Goal: Use online tool/utility

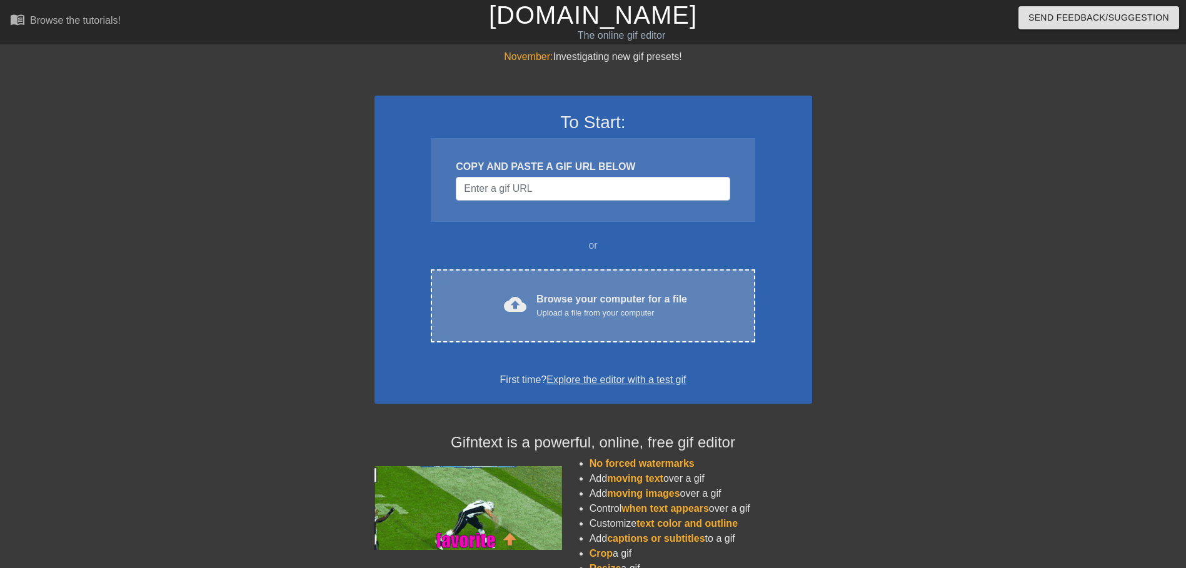
click at [519, 319] on div "cloud_upload" at bounding box center [513, 306] width 28 height 27
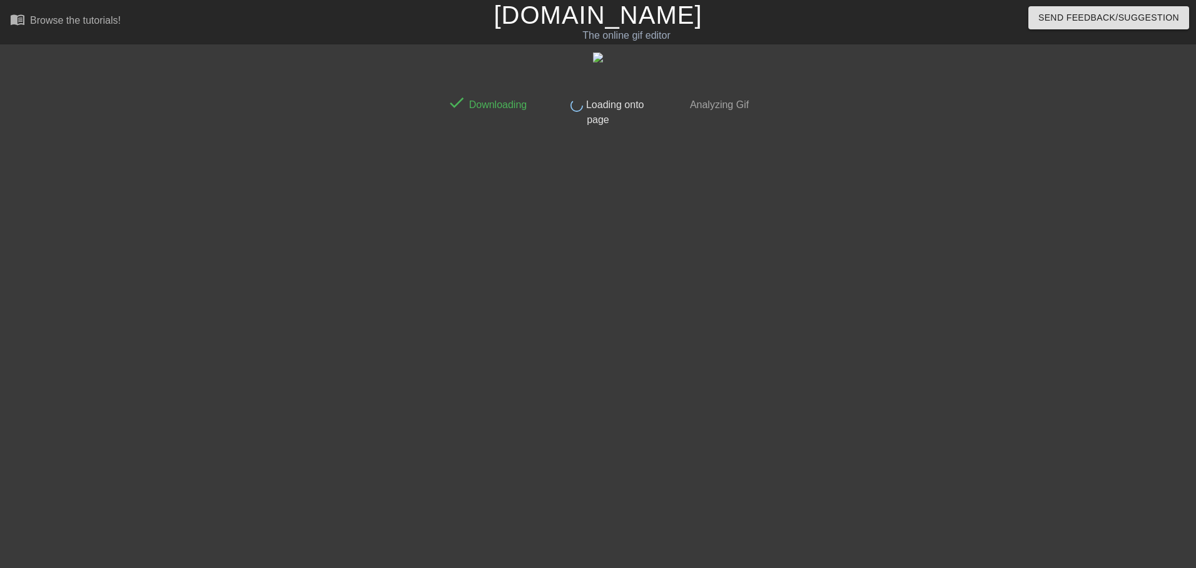
click at [517, 349] on div "done Downloading done Loading onto page done Analyzing Gif" at bounding box center [598, 236] width 314 height 375
click at [515, 303] on div "done Downloading done Loading onto page done Analyzing Gif" at bounding box center [598, 236] width 314 height 375
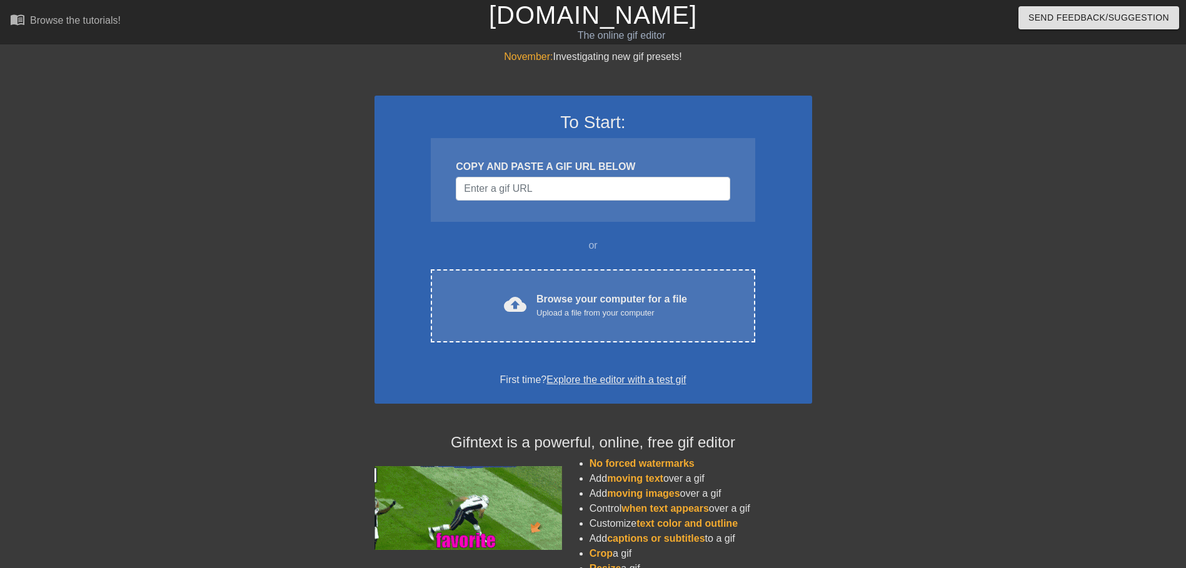
click at [520, 264] on div "To Start: COPY AND PASTE A GIF URL BELOW or cloud_upload Browse your computer f…" at bounding box center [594, 250] width 438 height 308
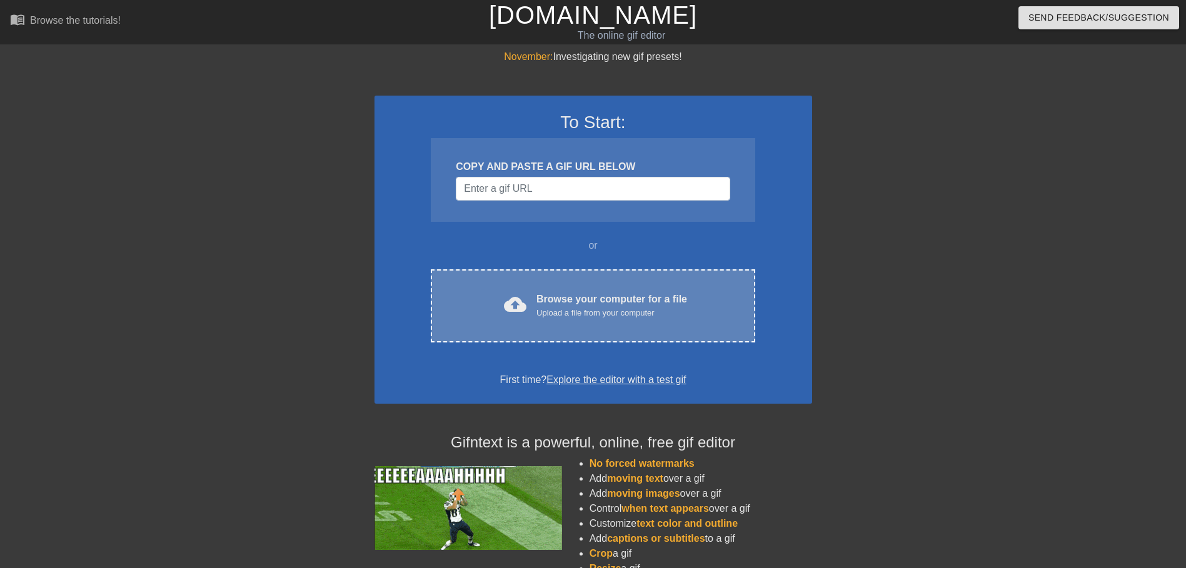
click at [523, 281] on div "cloud_upload Browse your computer for a file Upload a file from your computer C…" at bounding box center [593, 305] width 324 height 73
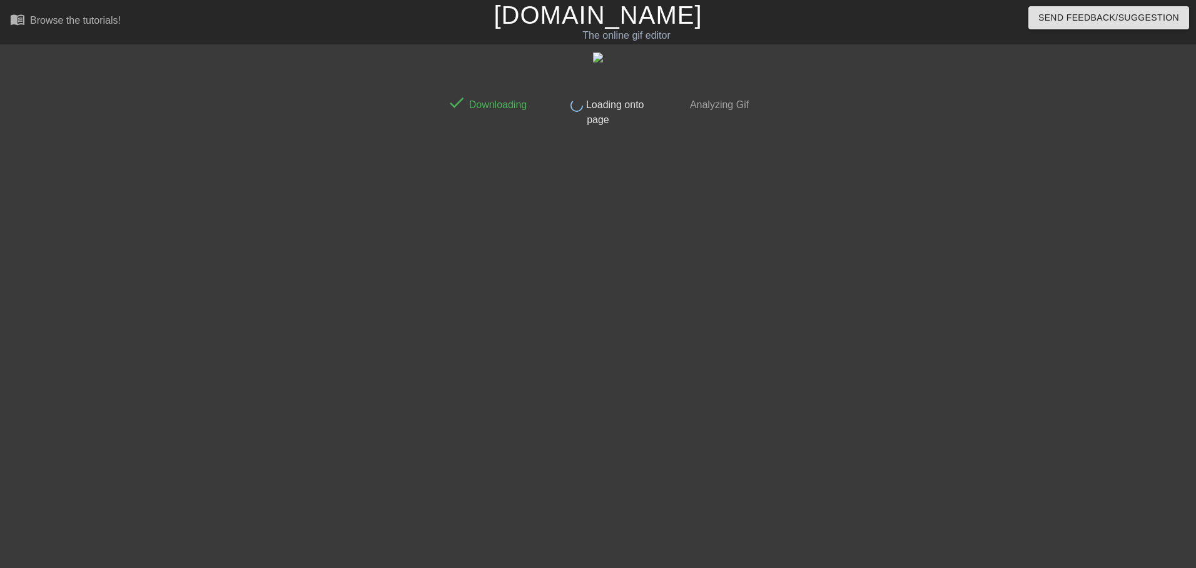
click at [396, 171] on div at bounding box center [332, 236] width 188 height 375
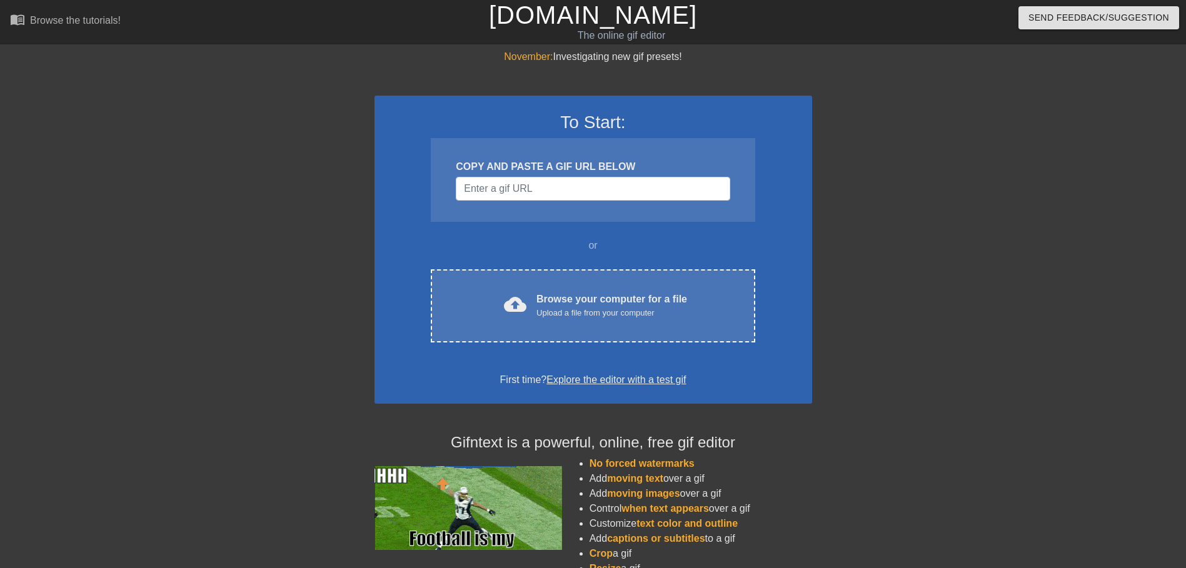
click at [640, 265] on div "To Start: COPY AND PASTE A GIF URL BELOW or cloud_upload Browse your computer f…" at bounding box center [594, 250] width 438 height 308
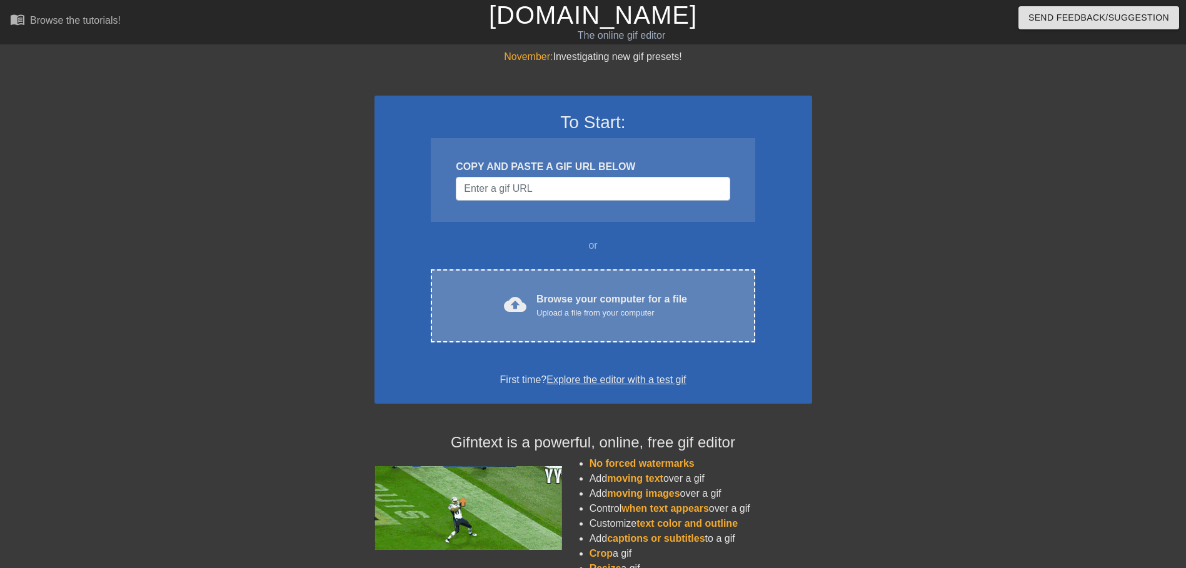
click at [641, 278] on div "cloud_upload Browse your computer for a file Upload a file from your computer C…" at bounding box center [593, 305] width 324 height 73
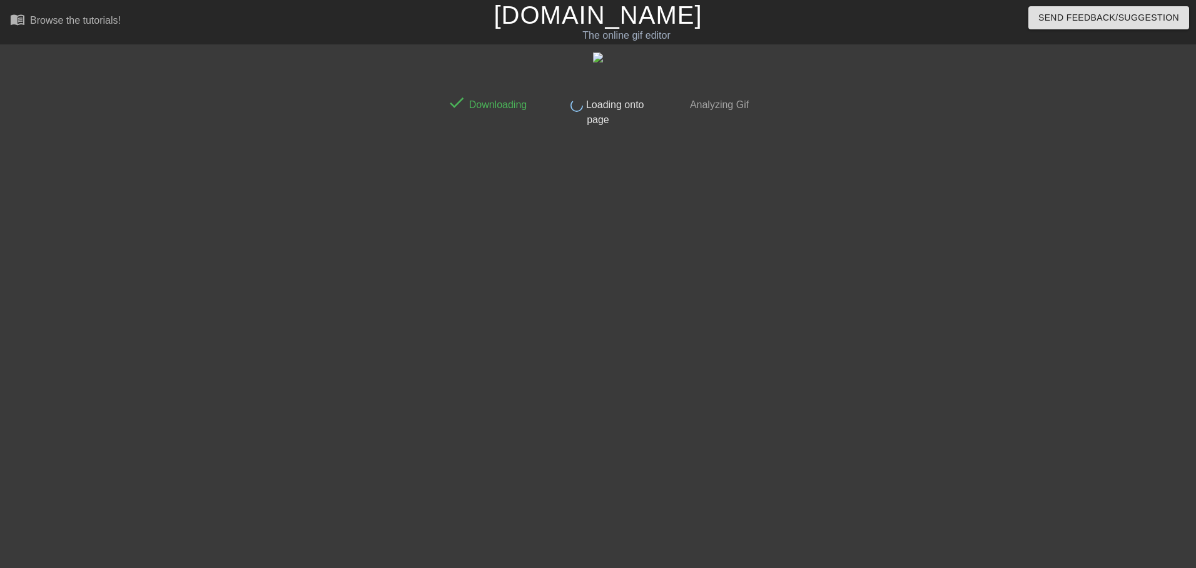
click at [639, 119] on div "done Loading onto page" at bounding box center [597, 108] width 111 height 38
click at [591, 58] on div at bounding box center [598, 56] width 314 height 15
click at [593, 58] on img at bounding box center [598, 58] width 10 height 10
click at [598, 59] on img at bounding box center [598, 58] width 10 height 10
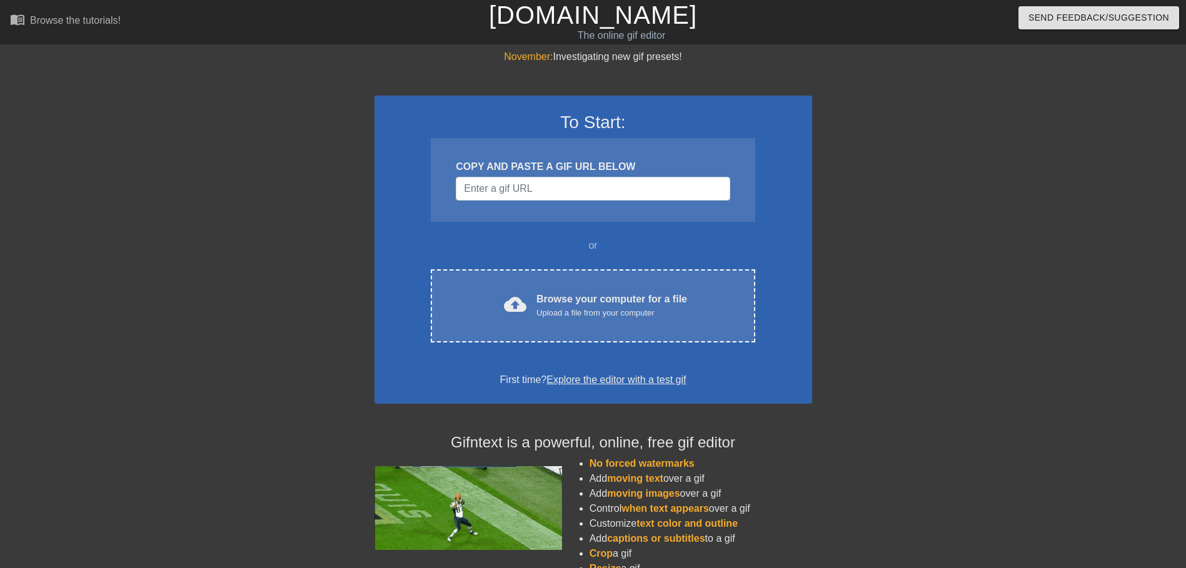
click at [577, 382] on link "Explore the editor with a test gif" at bounding box center [615, 380] width 139 height 11
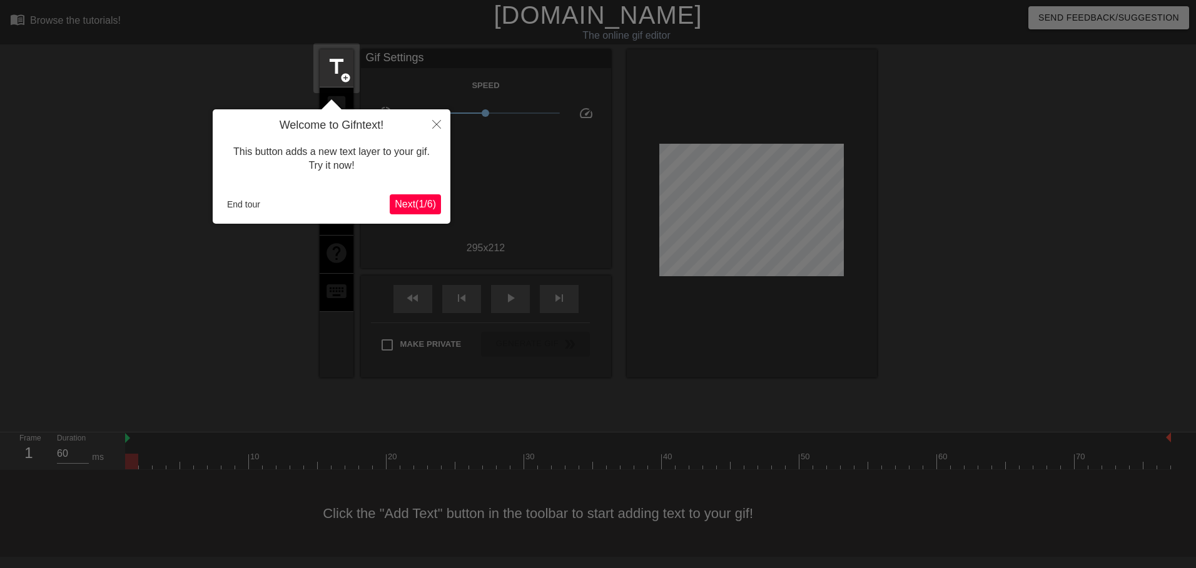
click at [433, 213] on button "Next ( 1 / 6 )" at bounding box center [415, 204] width 51 height 20
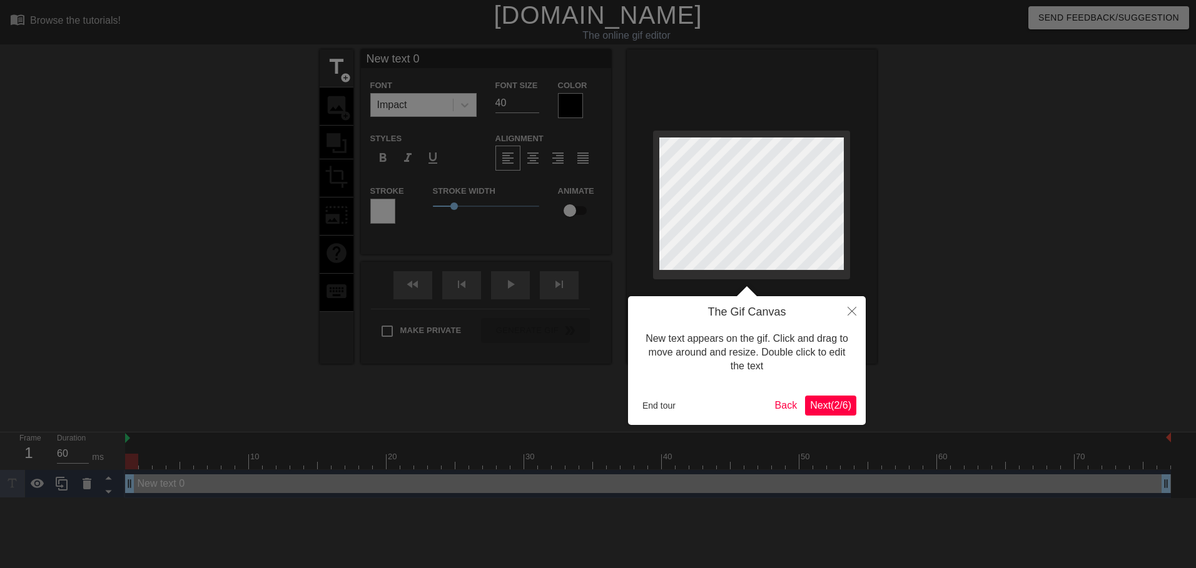
click at [425, 204] on div at bounding box center [598, 284] width 1196 height 568
click at [644, 405] on button "End tour" at bounding box center [658, 405] width 43 height 19
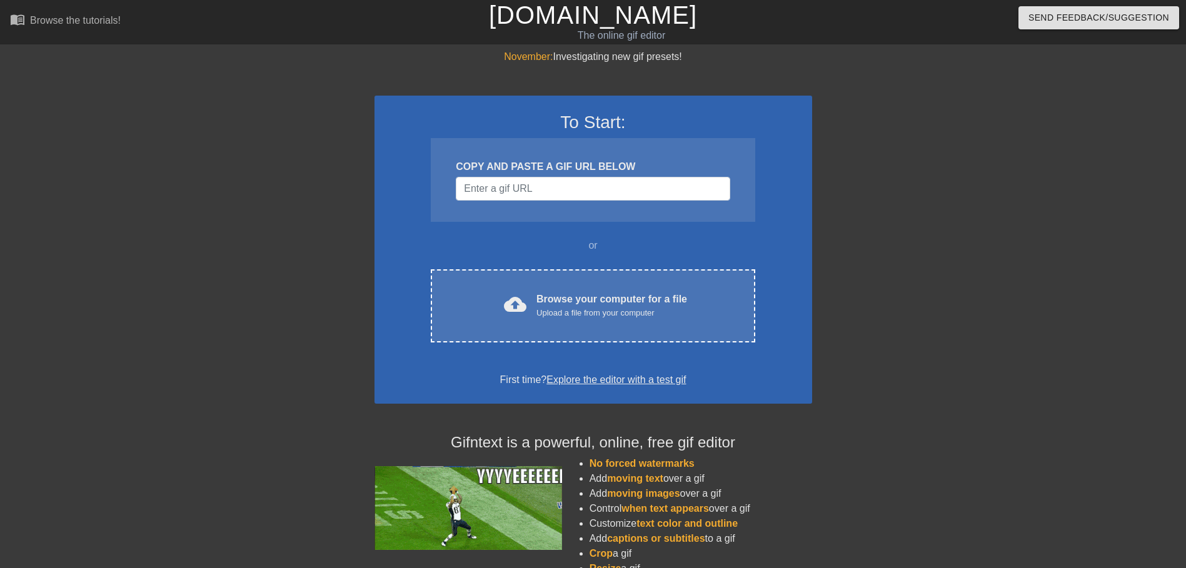
click at [313, 91] on div at bounding box center [266, 236] width 188 height 375
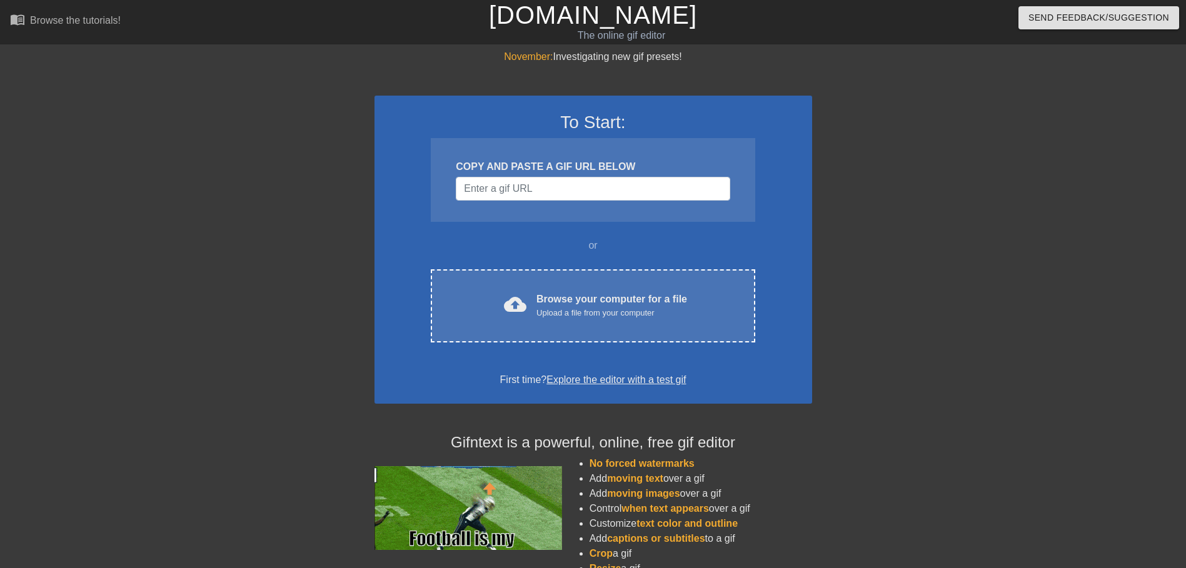
click at [516, 243] on div "or" at bounding box center [593, 245] width 373 height 15
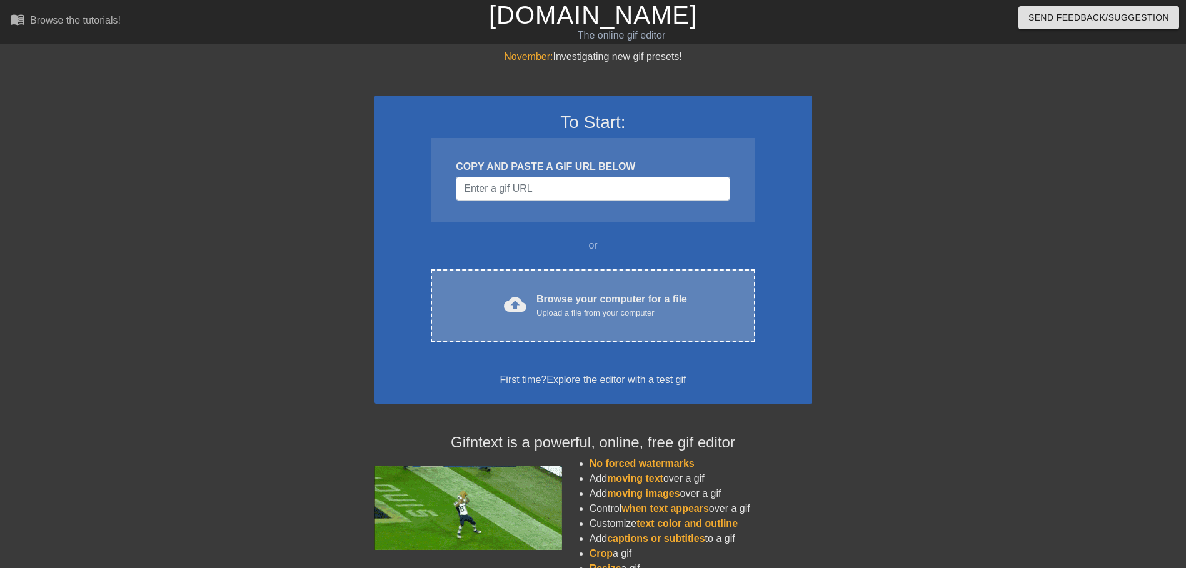
click at [533, 279] on div "cloud_upload Browse your computer for a file Upload a file from your computer C…" at bounding box center [593, 305] width 324 height 73
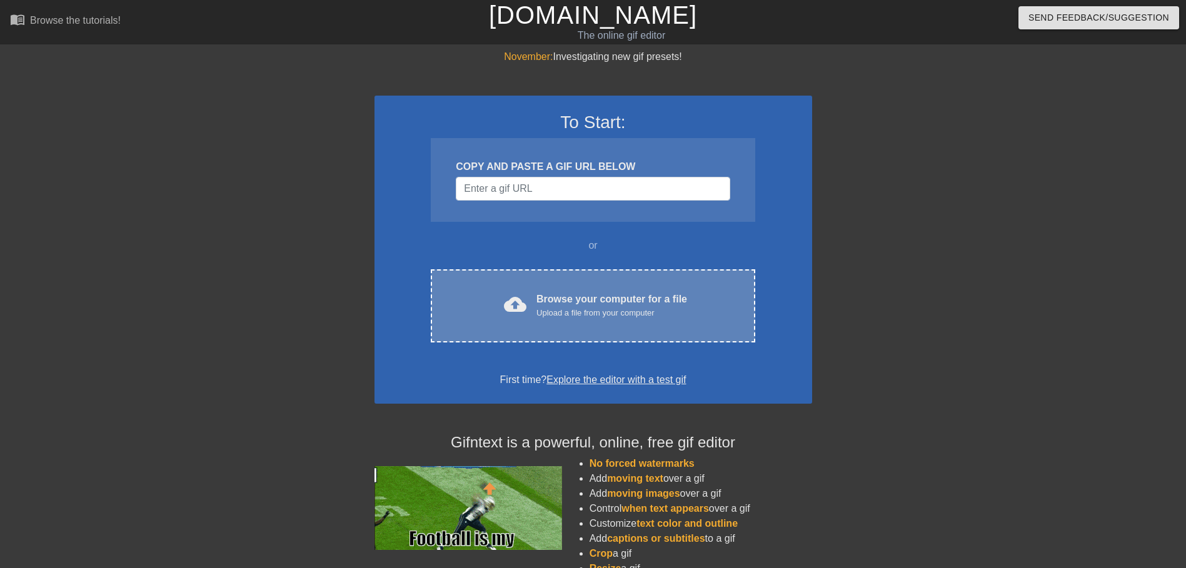
click at [513, 275] on div "cloud_upload Browse your computer for a file Upload a file from your computer C…" at bounding box center [593, 305] width 324 height 73
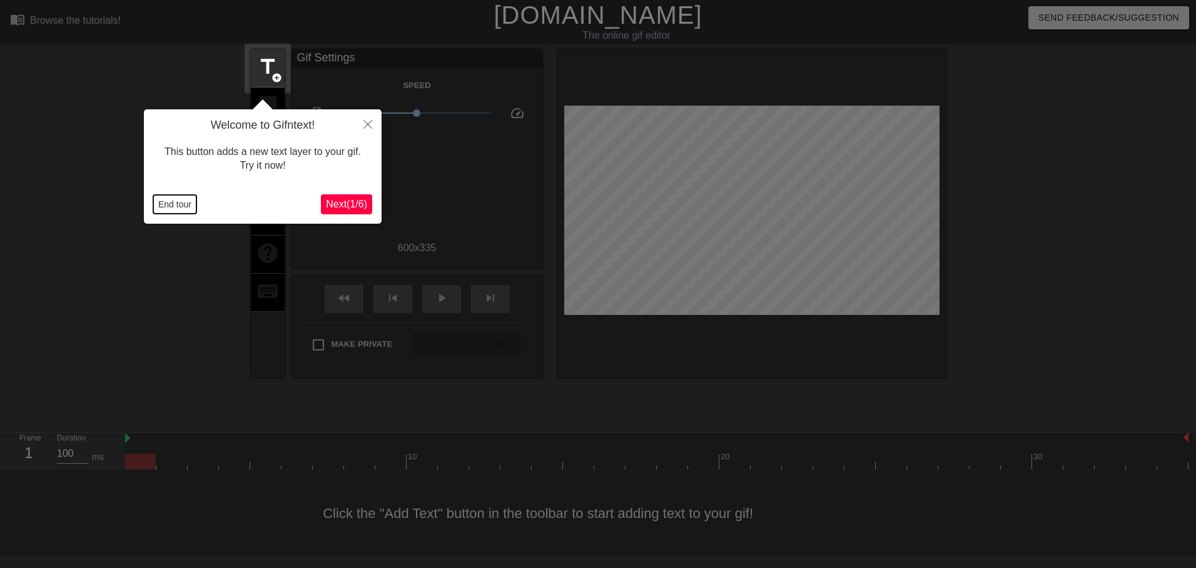
click at [172, 206] on button "End tour" at bounding box center [174, 204] width 43 height 19
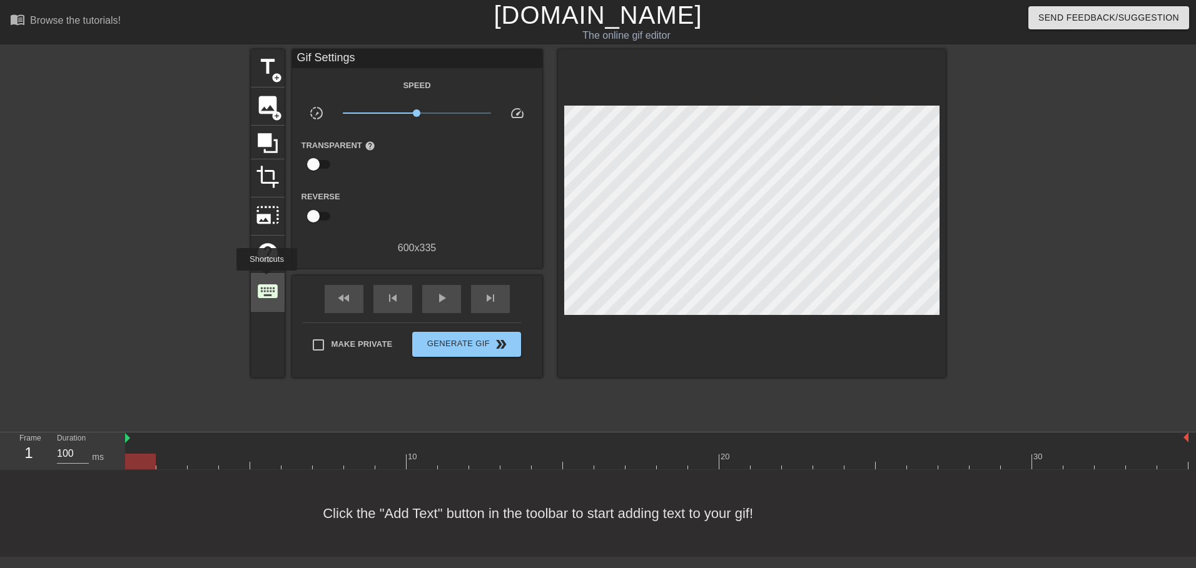
click at [266, 279] on span "keyboard" at bounding box center [268, 291] width 24 height 24
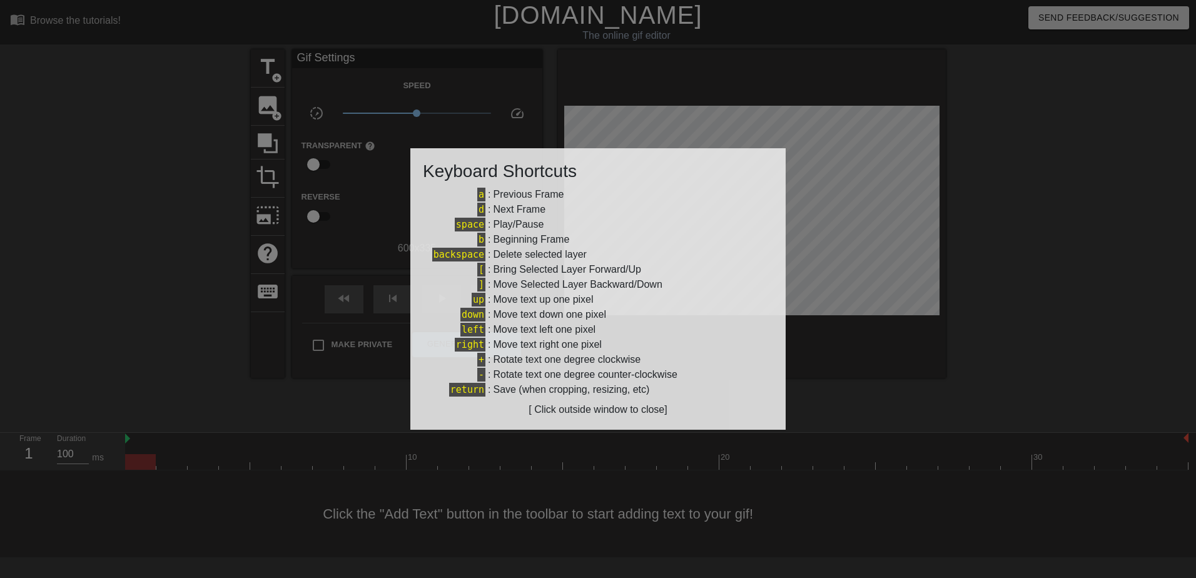
click at [268, 279] on div at bounding box center [598, 289] width 1196 height 578
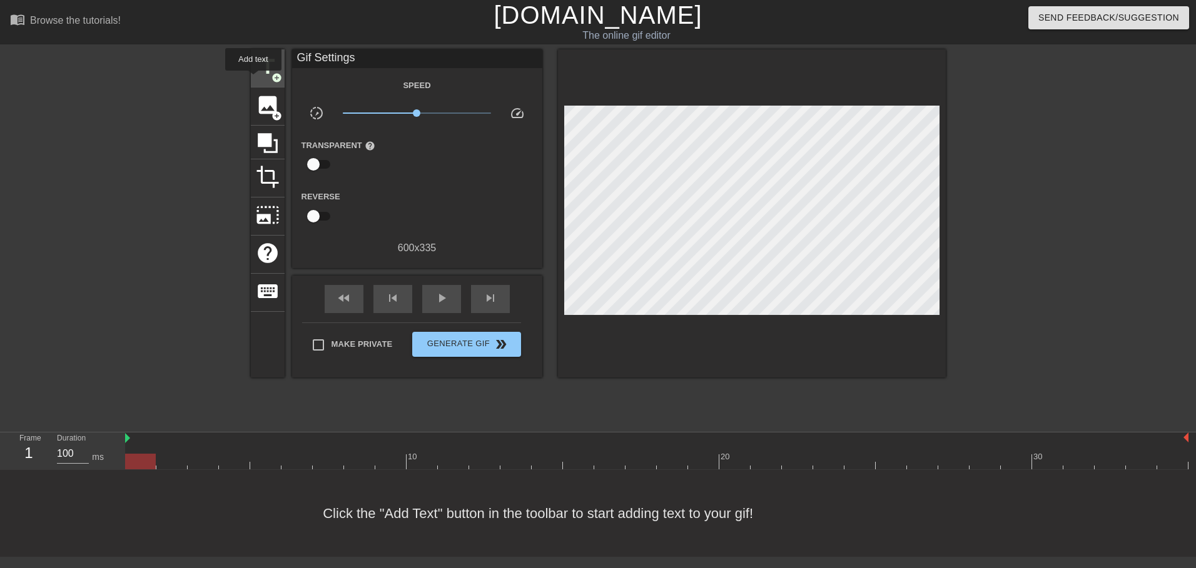
click at [276, 66] on span "title" at bounding box center [268, 67] width 24 height 24
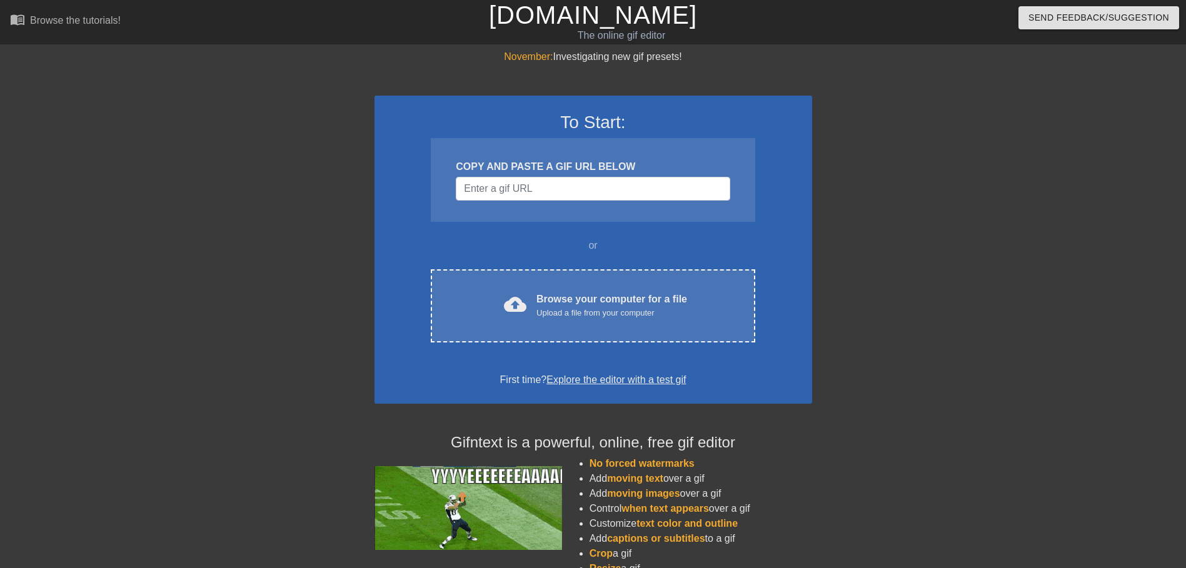
click at [532, 285] on div "cloud_upload Browse your computer for a file Upload a file from your computer C…" at bounding box center [593, 305] width 324 height 73
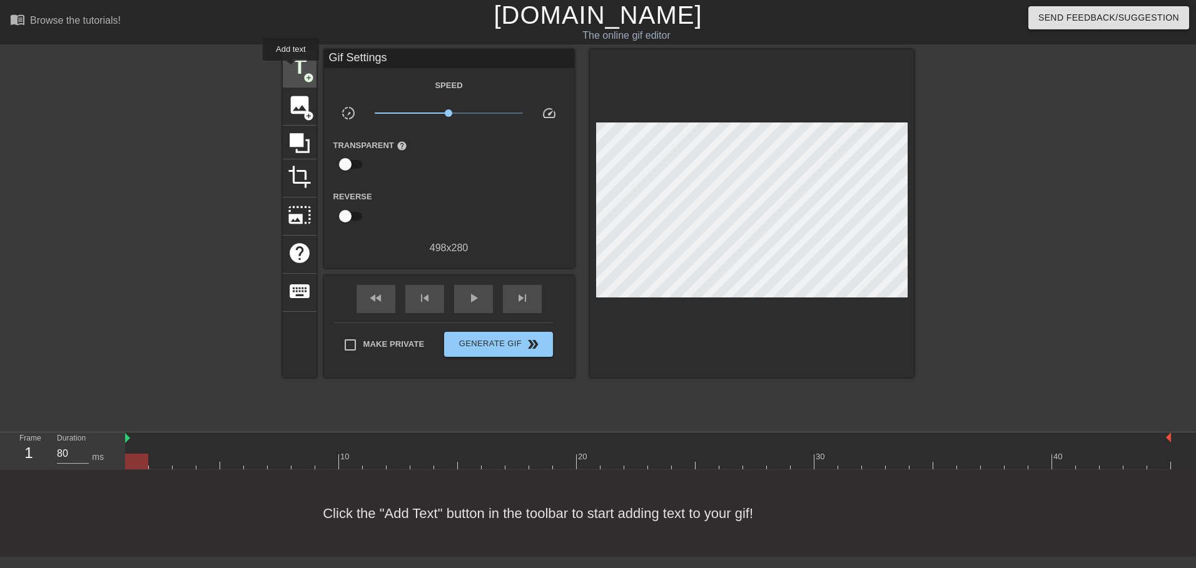
click at [291, 69] on span "title" at bounding box center [300, 67] width 24 height 24
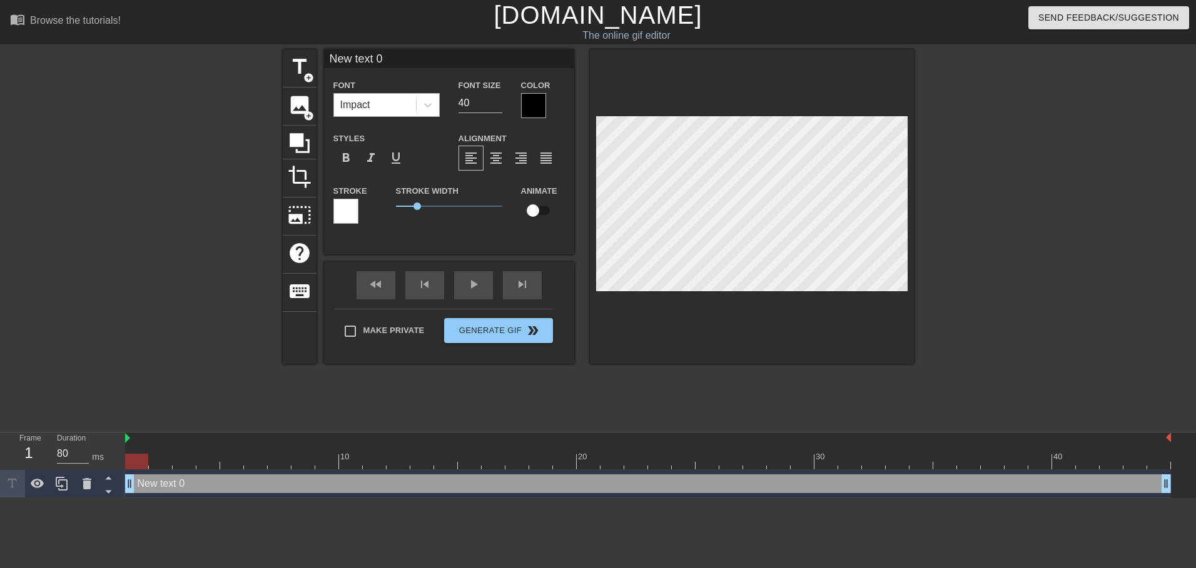
click at [376, 108] on div "Impact" at bounding box center [375, 105] width 82 height 23
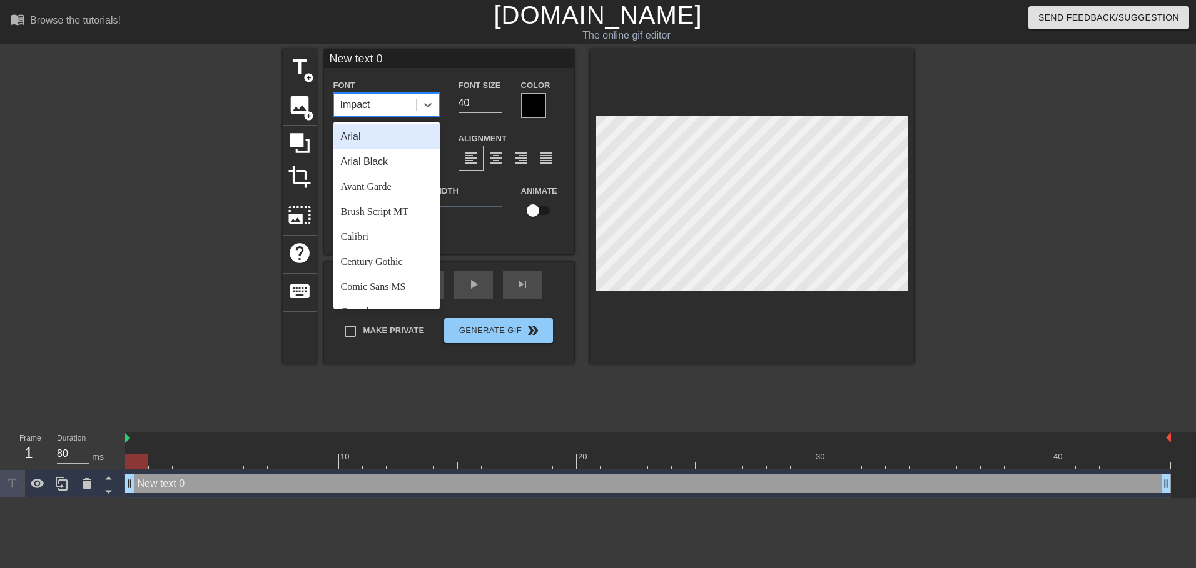
type input "ы"
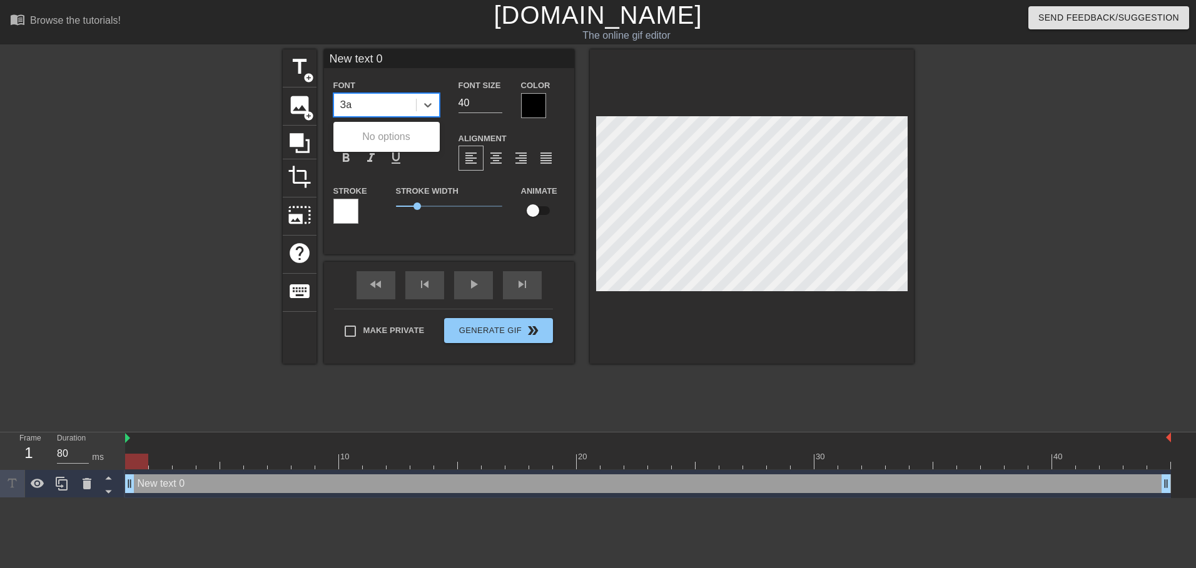
type input "З"
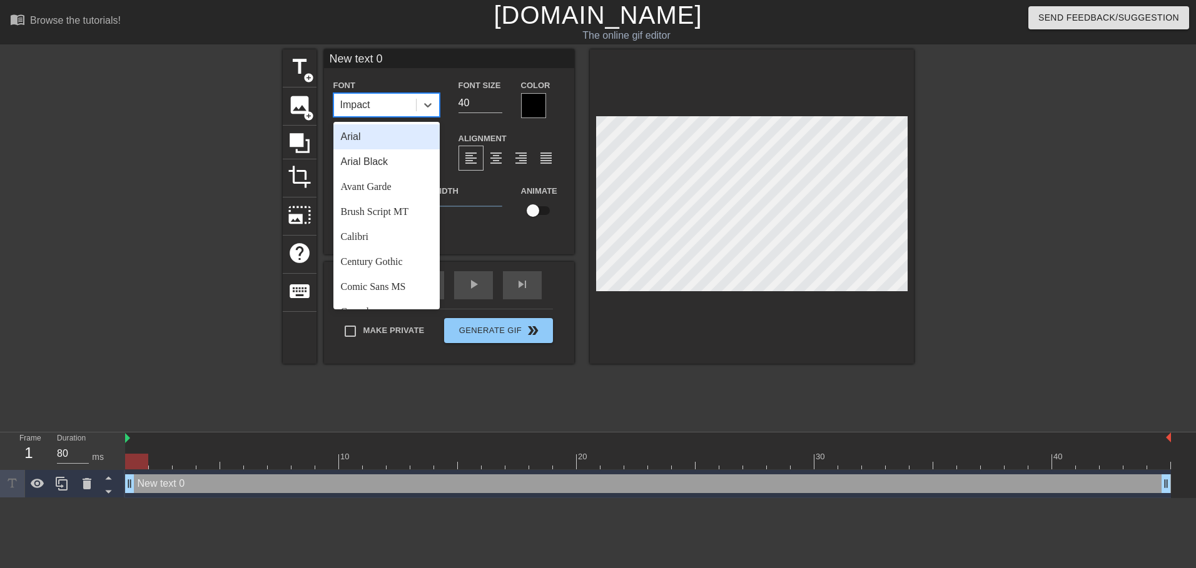
click at [94, 99] on div at bounding box center [174, 236] width 188 height 375
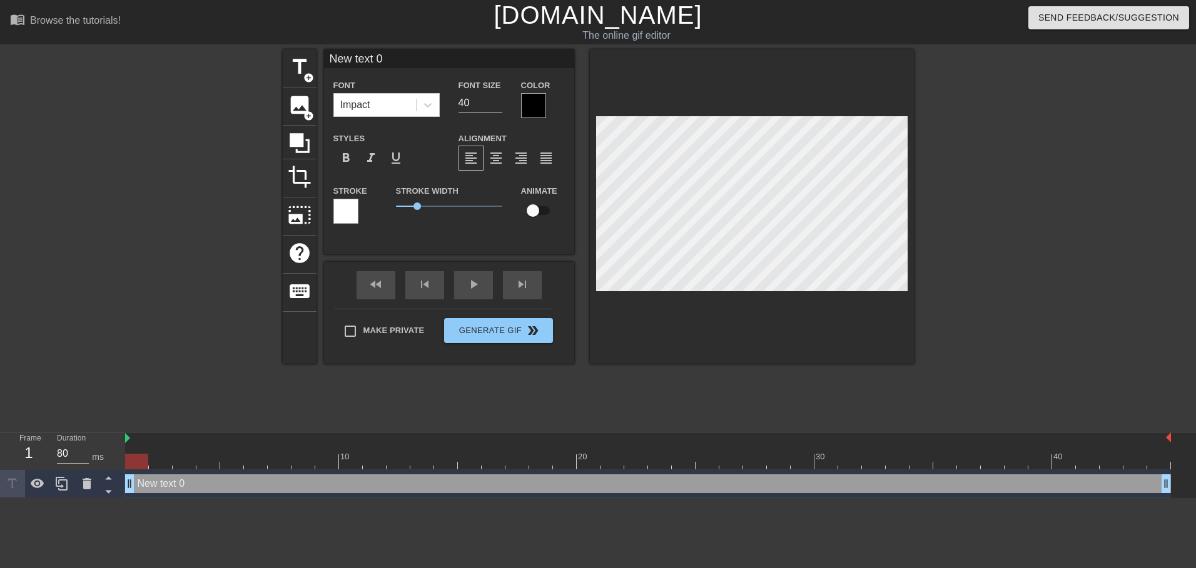
scroll to position [1, 1]
type input "З"
type textarea "З"
type input "ЗА"
type textarea "ЗА"
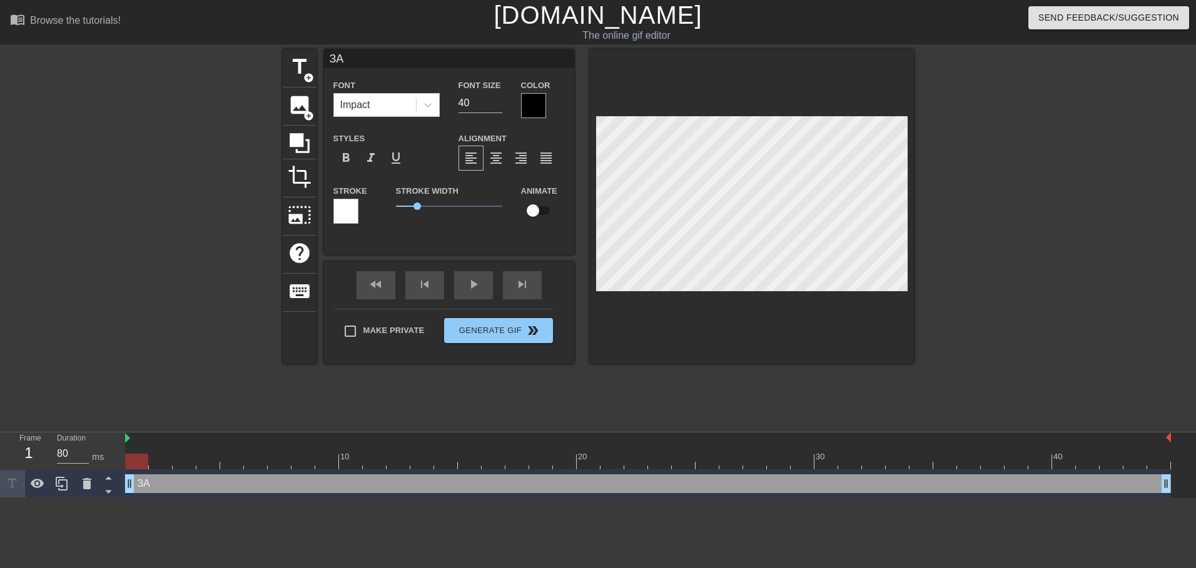
type input "ЗАВ"
type textarea "ЗАВ"
type input "ЗАВТ"
type textarea "ЗАВТ"
type input "ЗАВТР"
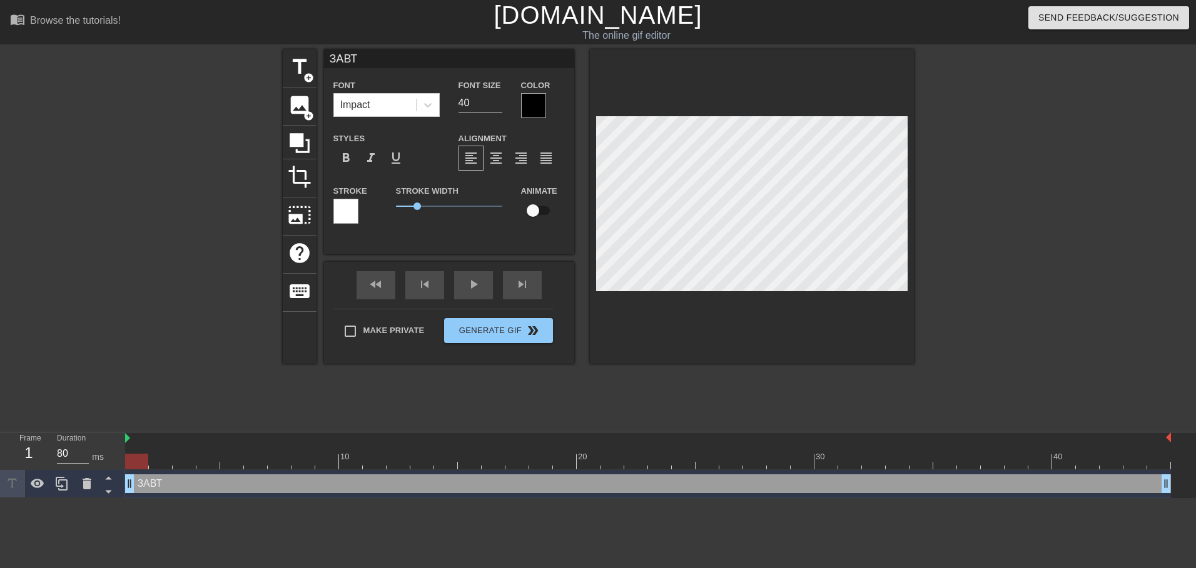
type textarea "ЗАВТР"
type input "ЗАВТРА"
type textarea "ЗАВТРА"
type input "ЗАВТРА"
type textarea "ЗАВТРА"
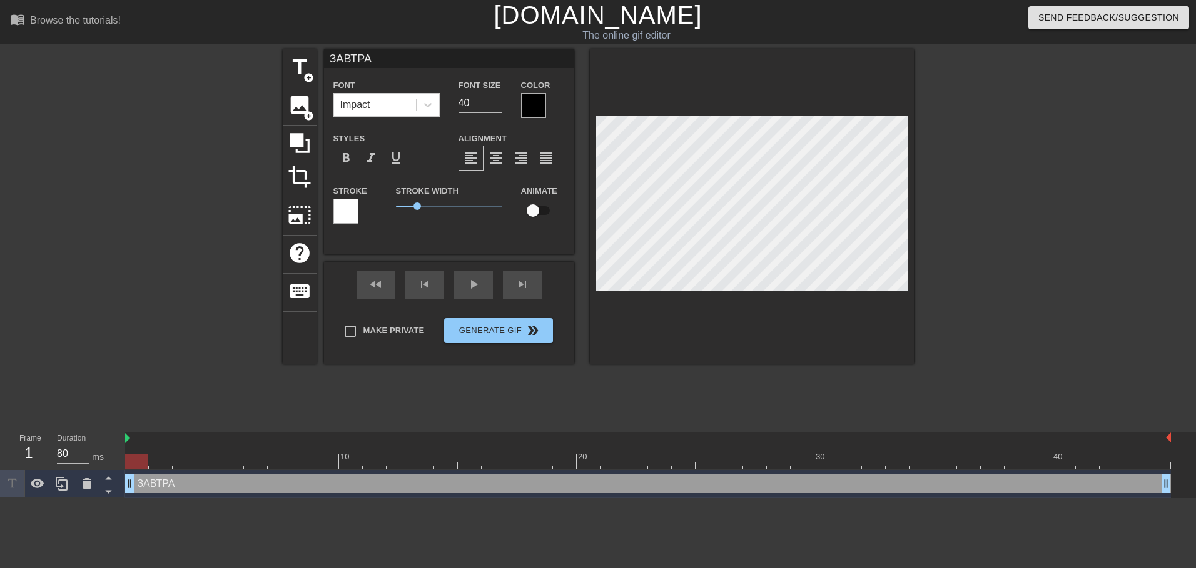
type input "ЗАВТРА В"
type textarea "ЗАВТРА В"
type input "ЗАВТРА В"
type textarea "ЗАВТРА В"
type input "ЗАВТРА В Б"
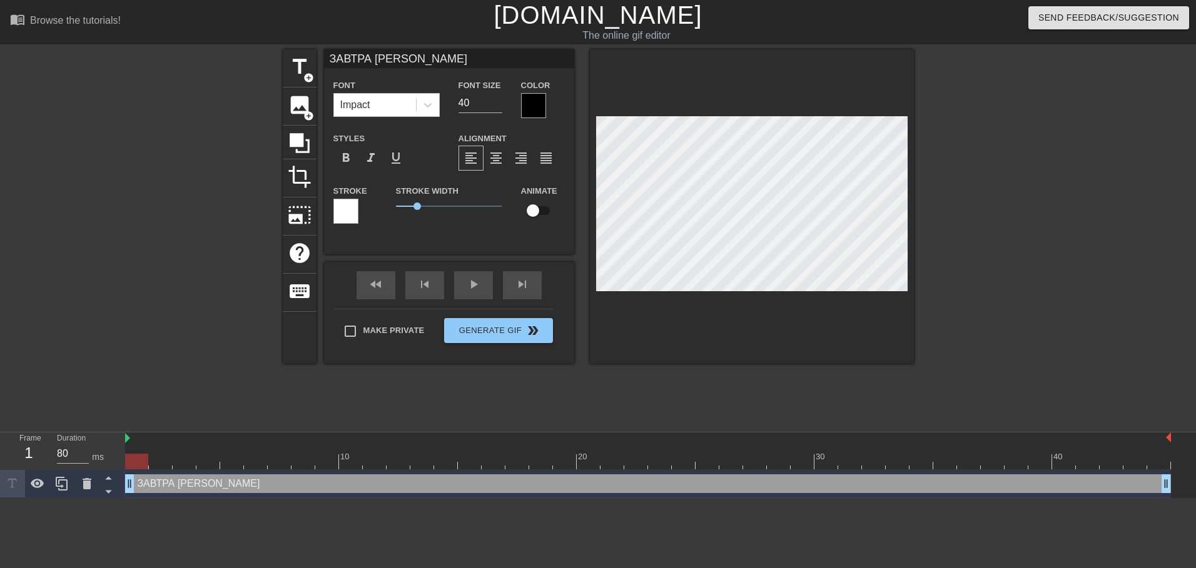
type textarea "ЗАВТРА В Б"
type input "ЗАВТРА В БТ"
type textarea "ЗАВТРА В БТ"
type input "ЗАВТРА В БТЭ"
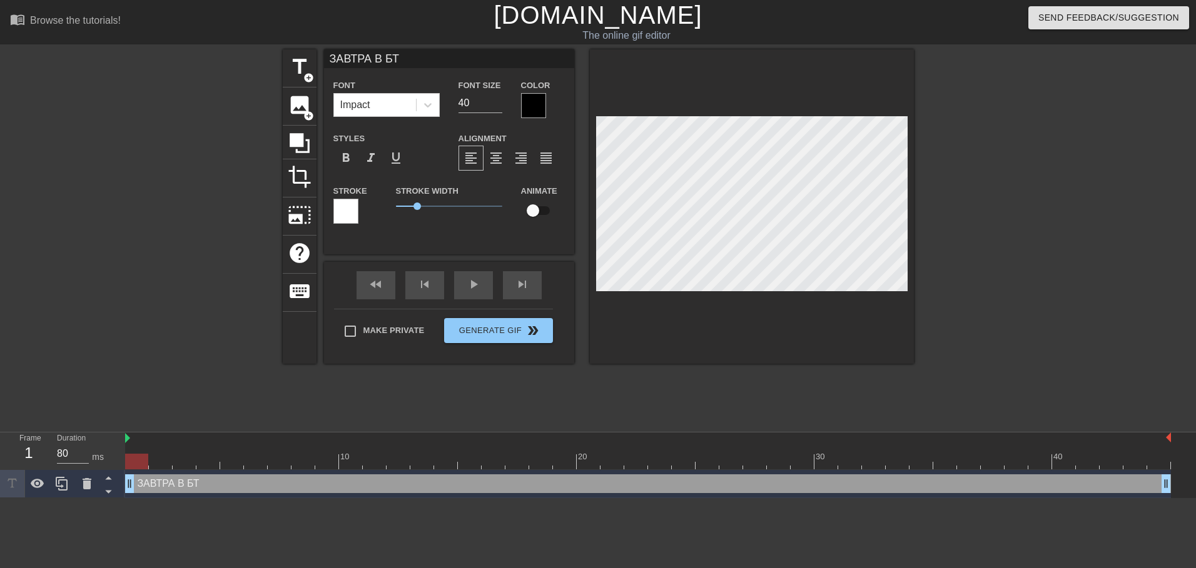
type textarea "ЗАВТРА В БТЭ"
type input "ЗАВТРА В БТЭУ"
type textarea "ЗАВТРА В БТЭУ"
click at [541, 111] on div at bounding box center [533, 105] width 25 height 25
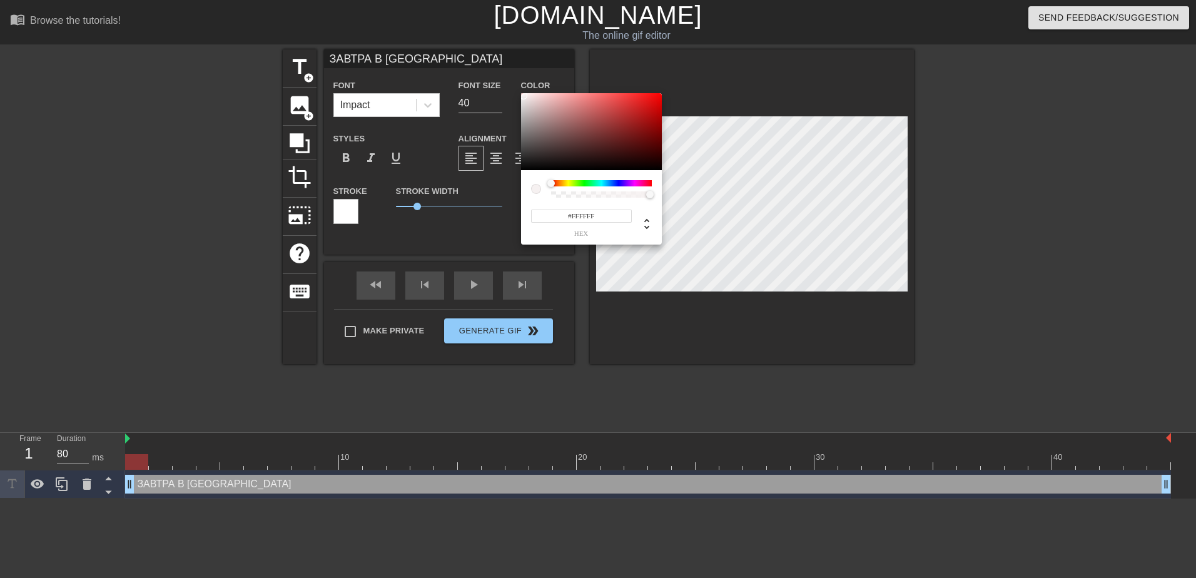
drag, startPoint x: 530, startPoint y: 121, endPoint x: 517, endPoint y: 88, distance: 36.2
click at [517, 88] on div "#FFFFFF hex" at bounding box center [598, 289] width 1196 height 578
type input "#FFFFFF"
drag, startPoint x: 535, startPoint y: 109, endPoint x: 508, endPoint y: 81, distance: 38.5
click at [508, 81] on div "#FFFFFF hex" at bounding box center [598, 289] width 1196 height 578
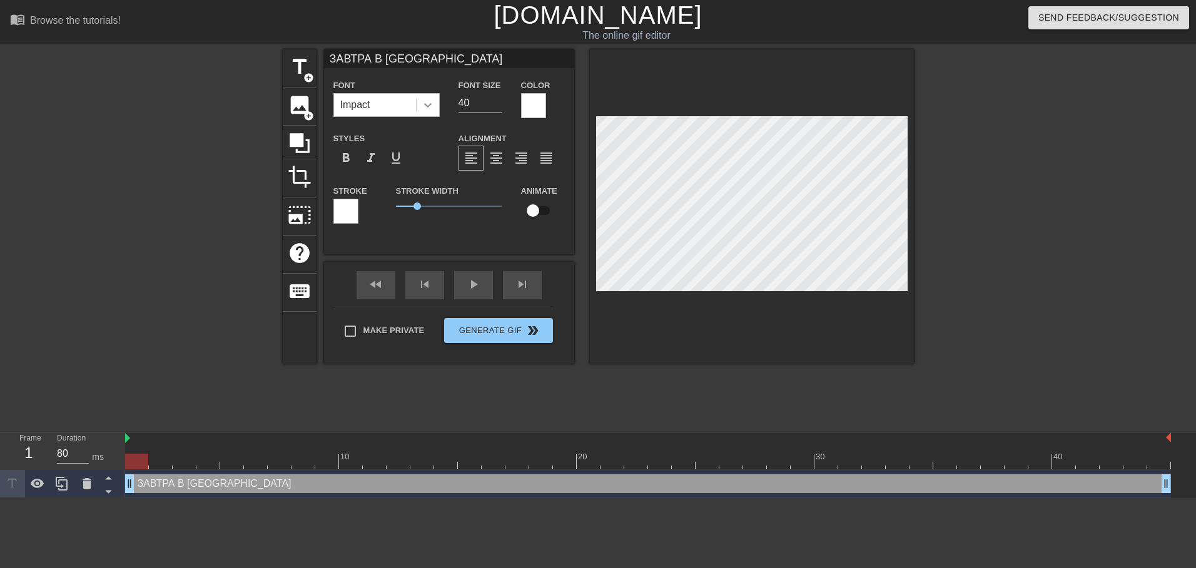
click at [429, 109] on icon at bounding box center [427, 105] width 13 height 13
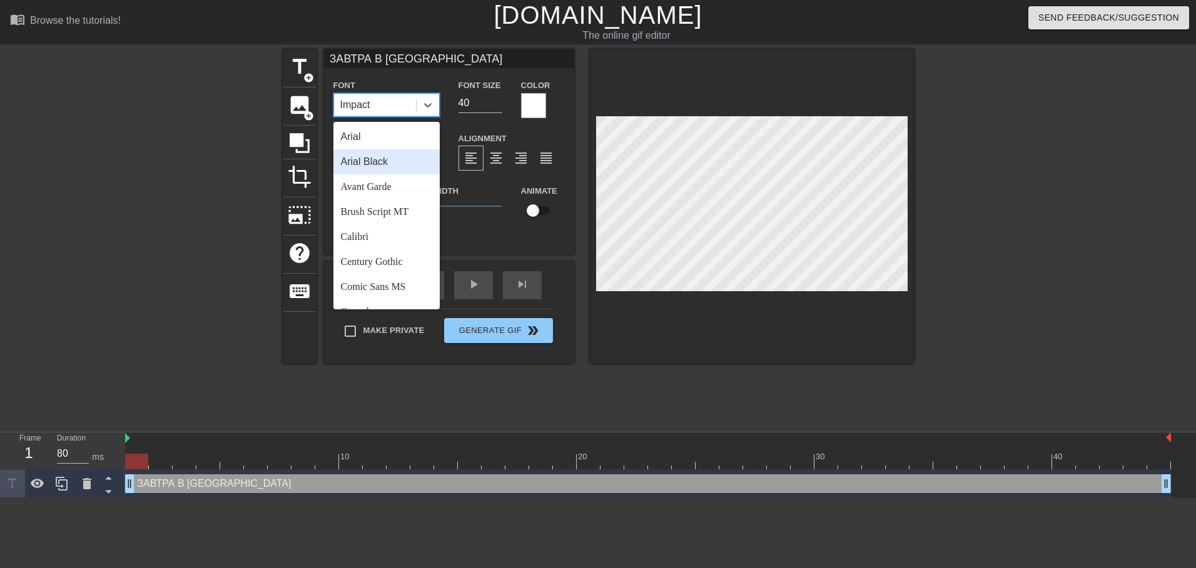
click at [368, 158] on div "Arial Black" at bounding box center [386, 161] width 106 height 25
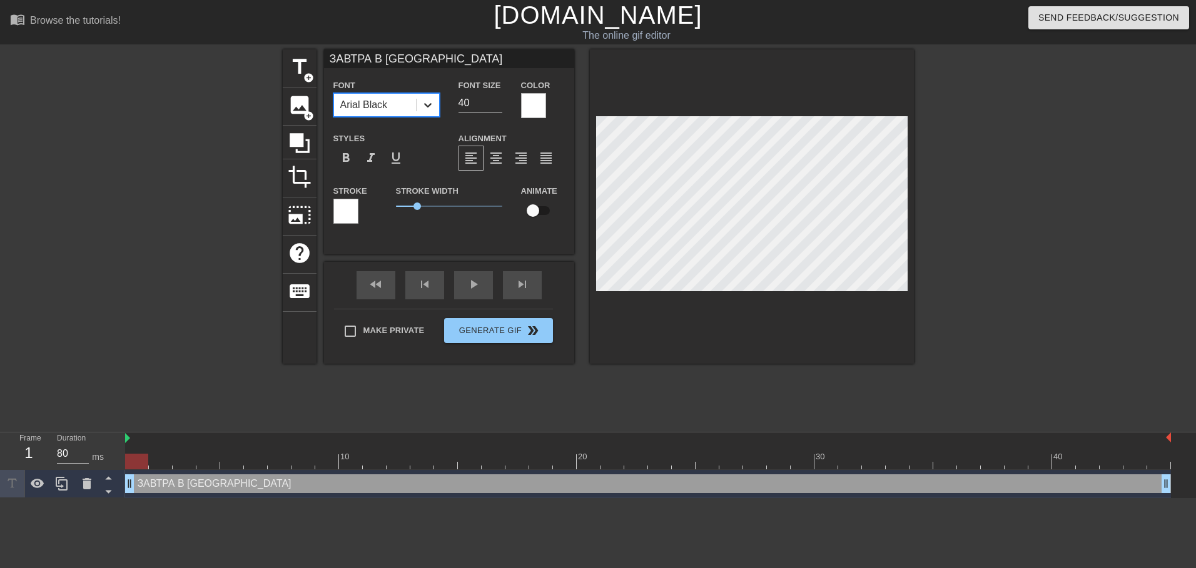
click at [426, 103] on icon at bounding box center [427, 105] width 13 height 13
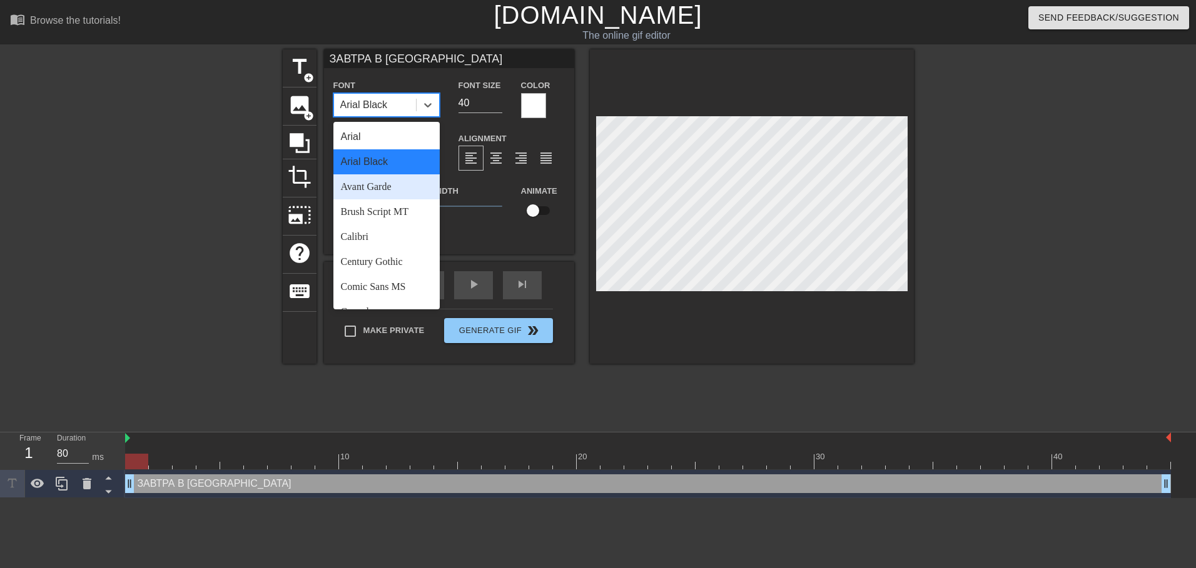
click at [353, 179] on div "Avant Garde" at bounding box center [386, 186] width 106 height 25
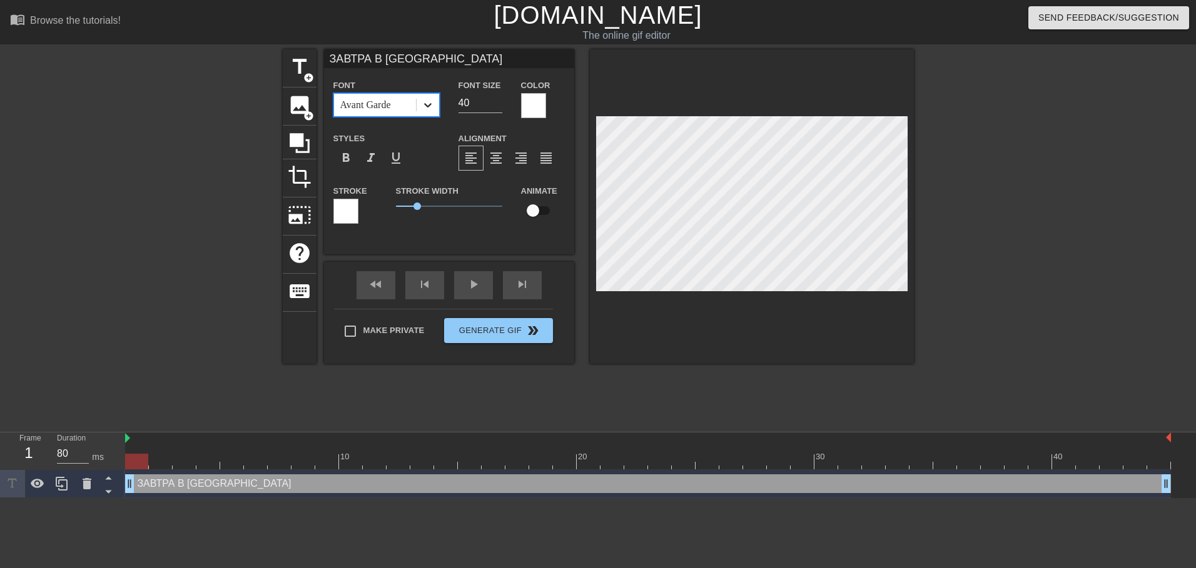
click at [428, 94] on div at bounding box center [427, 105] width 23 height 23
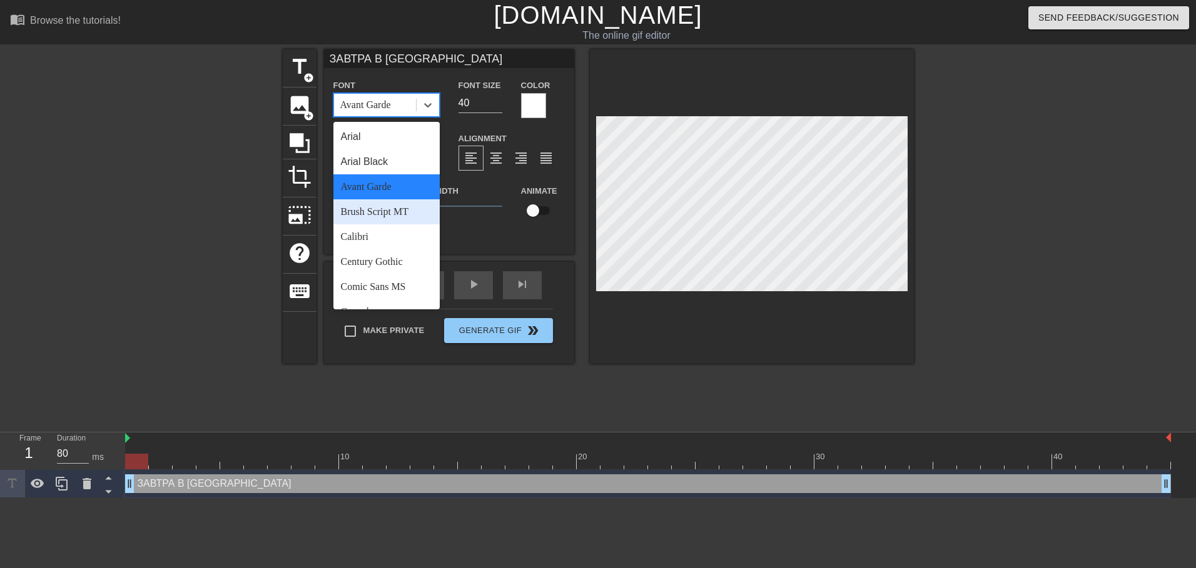
click at [391, 213] on div "Brush Script MT" at bounding box center [386, 211] width 106 height 25
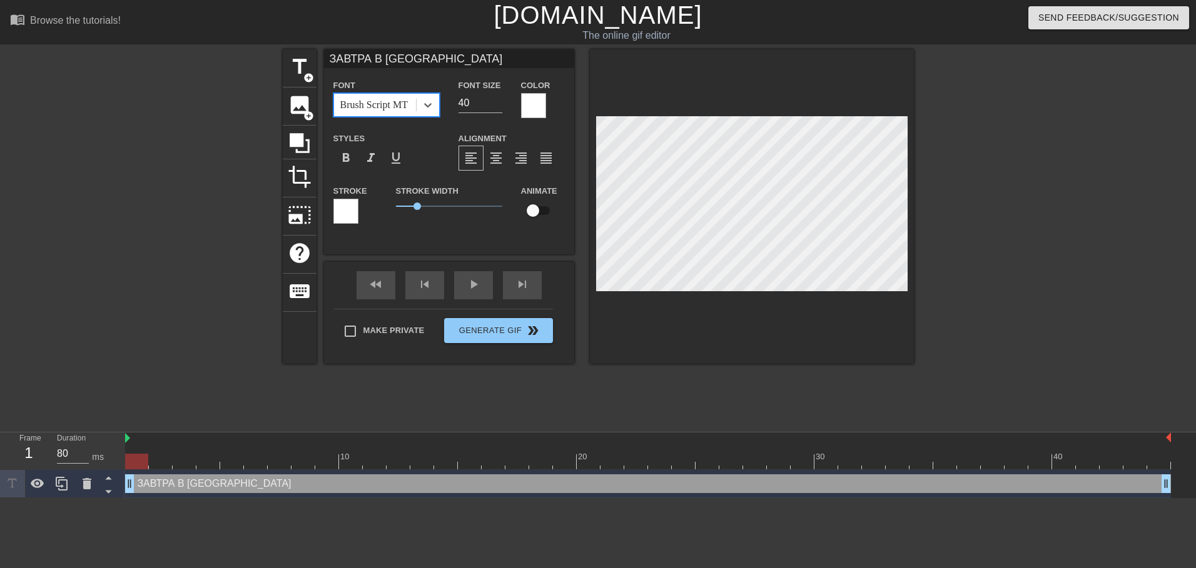
click at [406, 98] on div "Brush Script MT" at bounding box center [374, 105] width 68 height 15
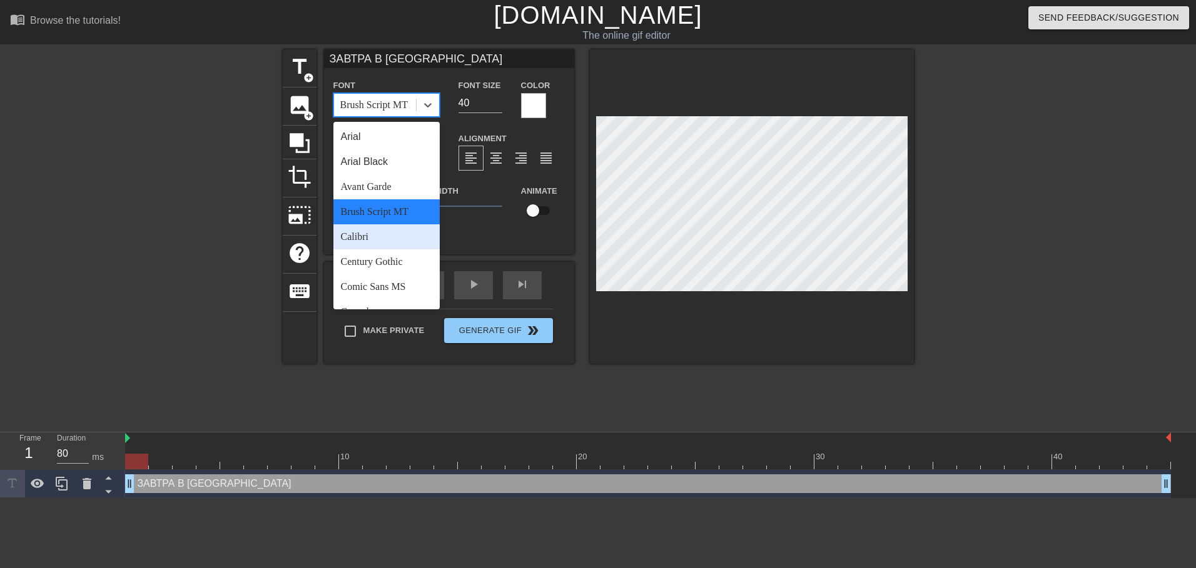
click at [370, 242] on div "Calibri" at bounding box center [386, 236] width 106 height 25
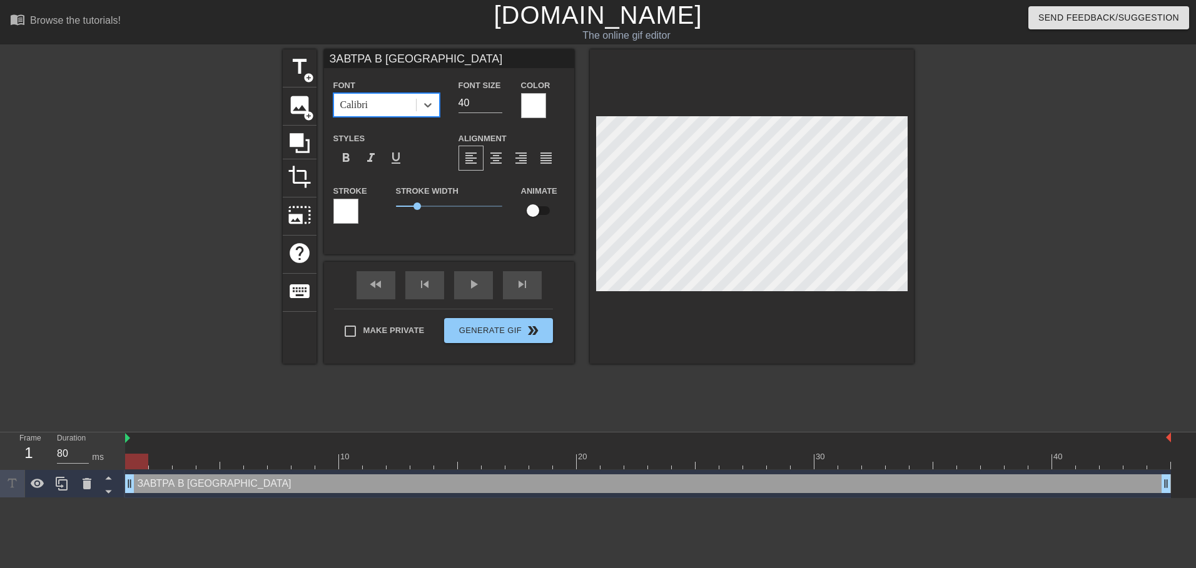
click at [1019, 210] on div at bounding box center [1023, 236] width 188 height 375
click at [970, 154] on div at bounding box center [1023, 236] width 188 height 375
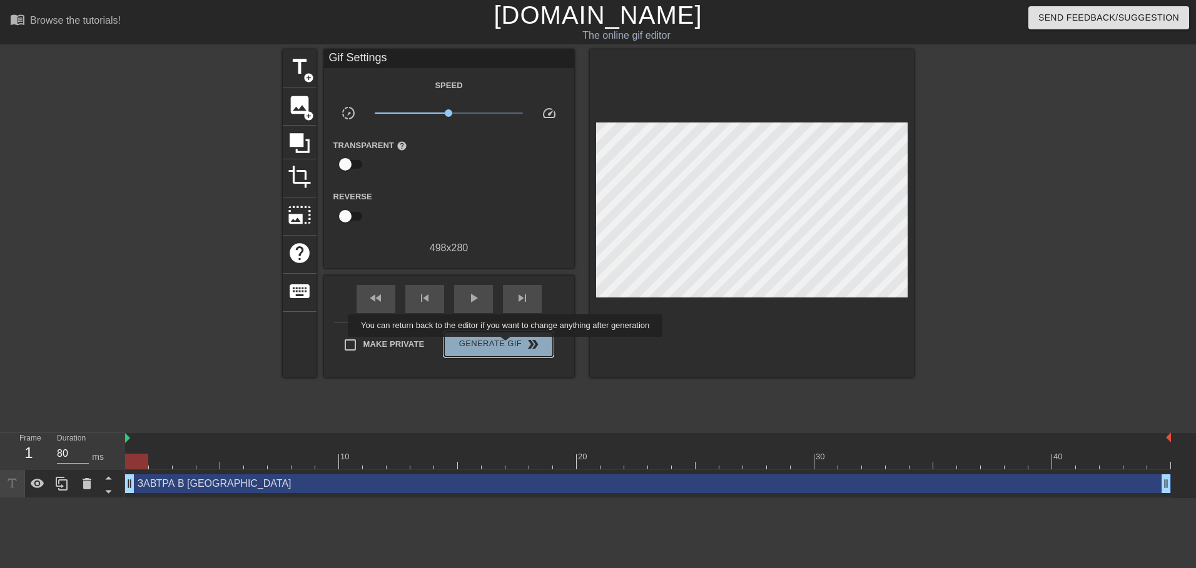
click at [506, 346] on span "Generate Gif double_arrow" at bounding box center [498, 344] width 98 height 15
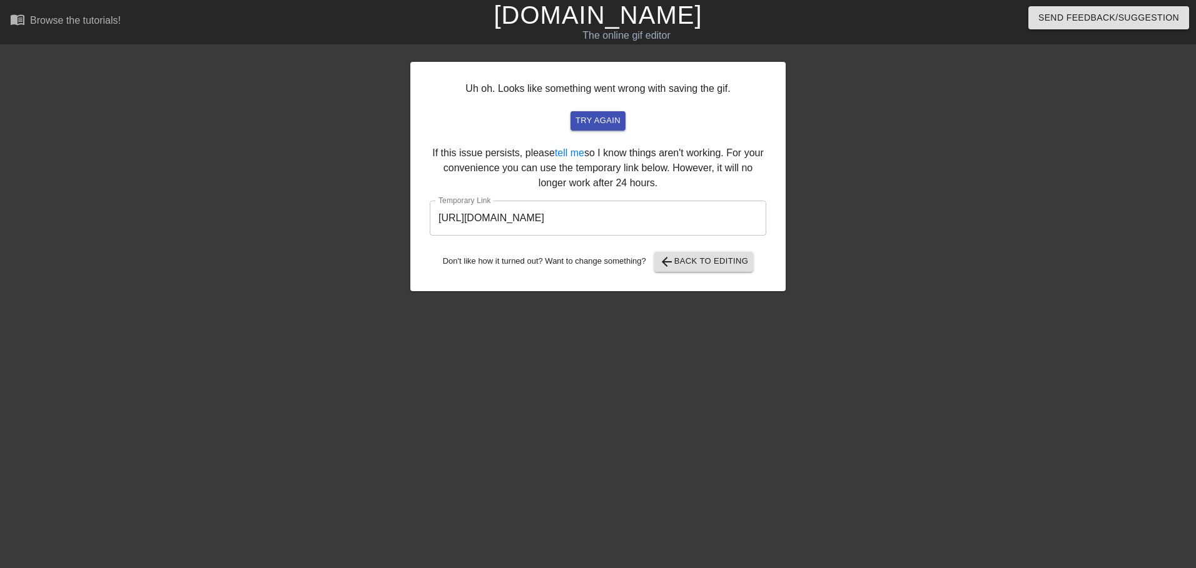
click at [655, 208] on input "https://www.gifntext.com/temp_generations/YgEHCu3f.gif" at bounding box center [598, 218] width 336 height 35
click at [585, 119] on span "try again" at bounding box center [597, 121] width 45 height 14
